Goal: Transaction & Acquisition: Purchase product/service

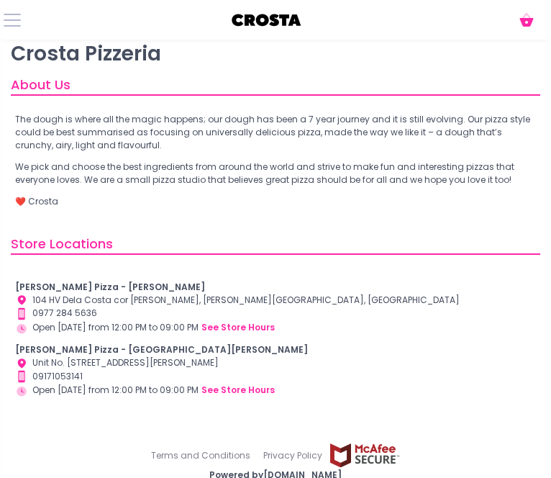
scroll to position [17, 0]
drag, startPoint x: 116, startPoint y: 343, endPoint x: 6, endPoint y: 339, distance: 110.1
click at [6, 339] on div "[PERSON_NAME] Pizzeria About Us The dough is where all the magic happens; our d…" at bounding box center [275, 228] width 547 height 390
copy b "[PERSON_NAME] Pizza - [GEOGRAPHIC_DATA][PERSON_NAME]"
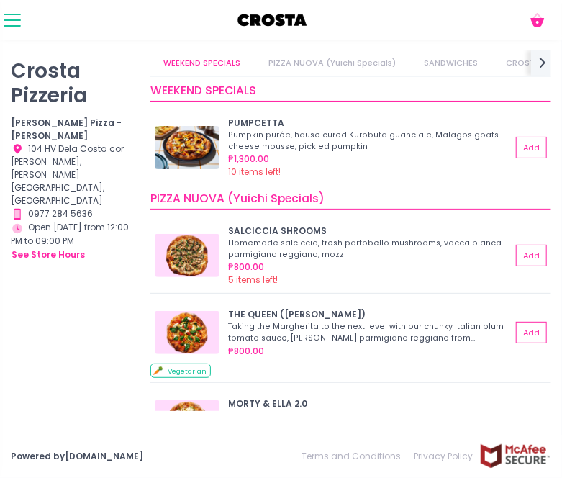
click at [10, 22] on button at bounding box center [12, 20] width 17 height 17
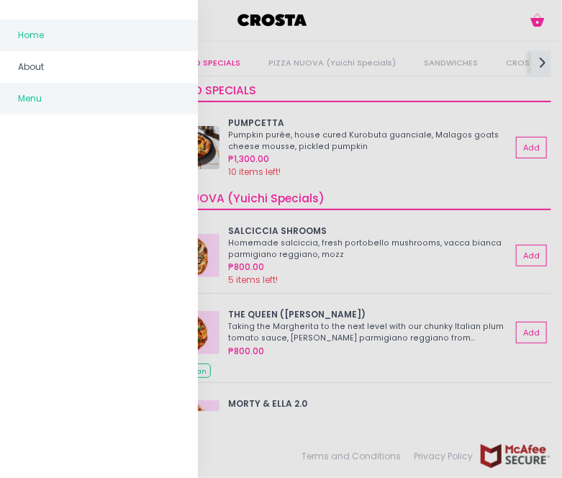
click at [48, 37] on span "Home" at bounding box center [99, 35] width 162 height 19
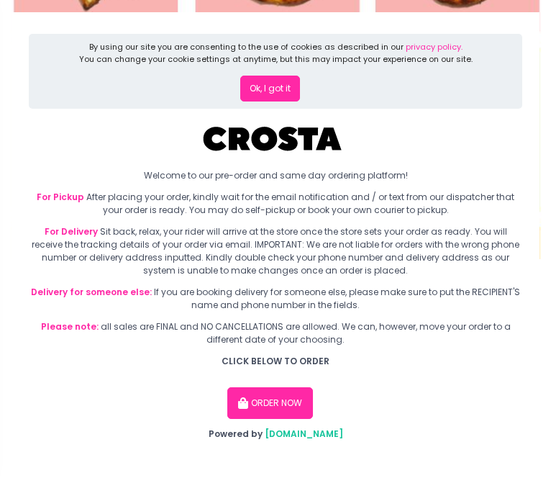
scroll to position [185, 0]
click at [227, 419] on button "ORDER NOW" at bounding box center [270, 403] width 86 height 32
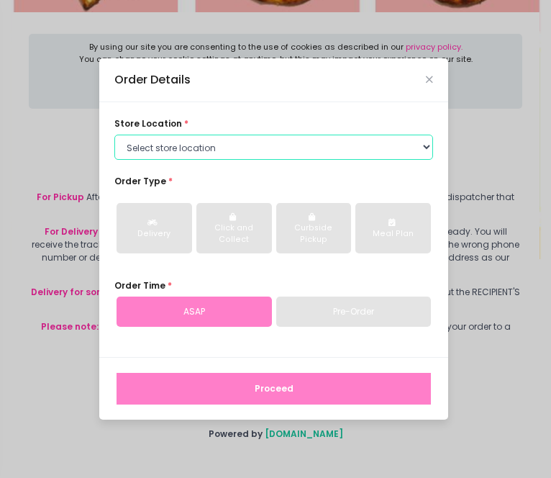
click at [209, 137] on select "Select store location Crosta Pizza - [PERSON_NAME] Crosta Pizza - [GEOGRAPHIC_D…" at bounding box center [273, 147] width 319 height 26
select select "65090bae48156caed44a5eb4"
click at [114, 134] on select "Select store location Crosta Pizza - Salcedo Crosta Pizza - San Juan" at bounding box center [273, 147] width 319 height 26
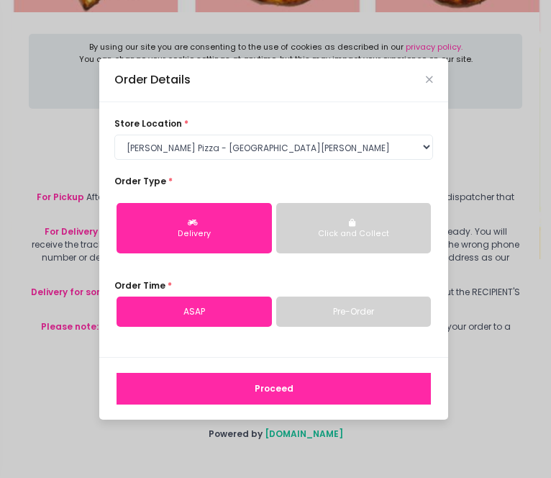
click at [256, 239] on div "Delivery" at bounding box center [194, 234] width 137 height 12
click at [218, 310] on link "ASAP" at bounding box center [194, 311] width 155 height 30
click at [263, 387] on button "Proceed" at bounding box center [274, 389] width 314 height 32
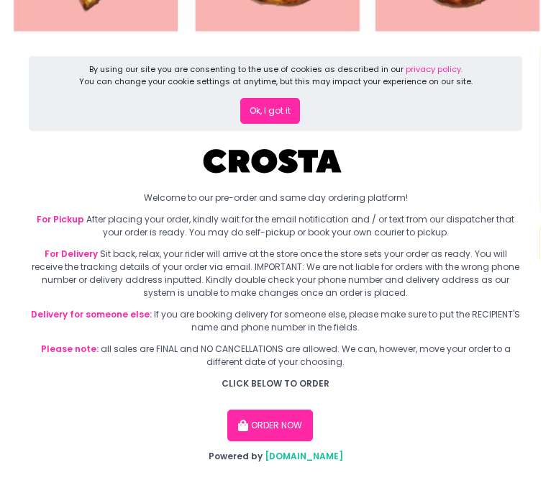
scroll to position [232, 0]
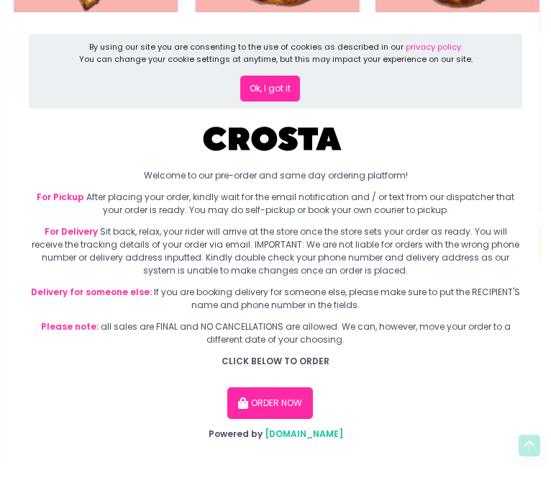
click at [227, 405] on button "ORDER NOW" at bounding box center [270, 403] width 86 height 32
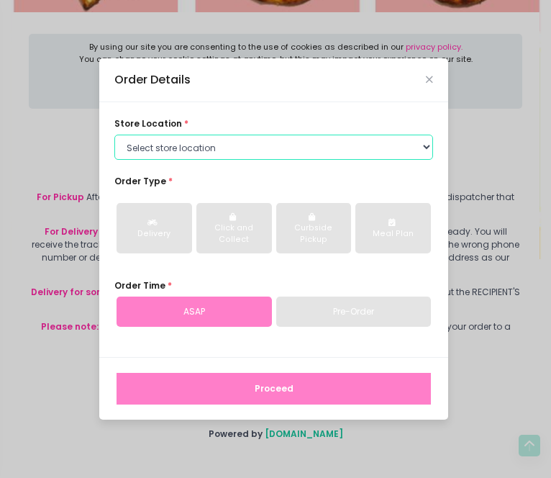
click at [242, 142] on select "Select store location Crosta Pizza - [PERSON_NAME] Crosta Pizza - [GEOGRAPHIC_D…" at bounding box center [273, 147] width 319 height 26
select select "5fabb2e53664a8677beaeb89"
click at [114, 134] on select "Select store location Crosta Pizza - [PERSON_NAME] Crosta Pizza - [GEOGRAPHIC_D…" at bounding box center [273, 147] width 319 height 26
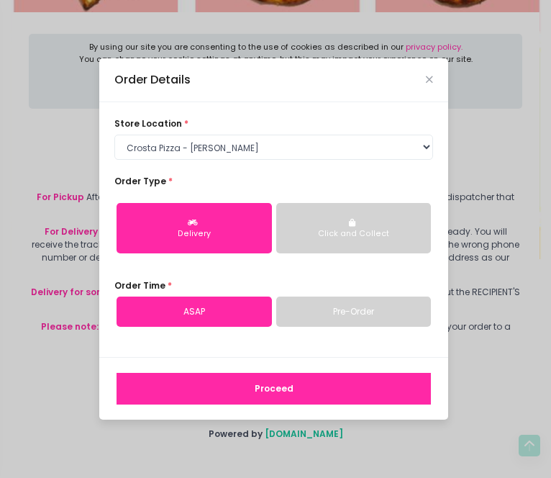
click at [181, 234] on div "Delivery" at bounding box center [194, 234] width 137 height 12
click at [168, 314] on link "ASAP" at bounding box center [194, 311] width 155 height 30
click at [208, 385] on button "Proceed" at bounding box center [274, 389] width 314 height 32
